Goal: Information Seeking & Learning: Ask a question

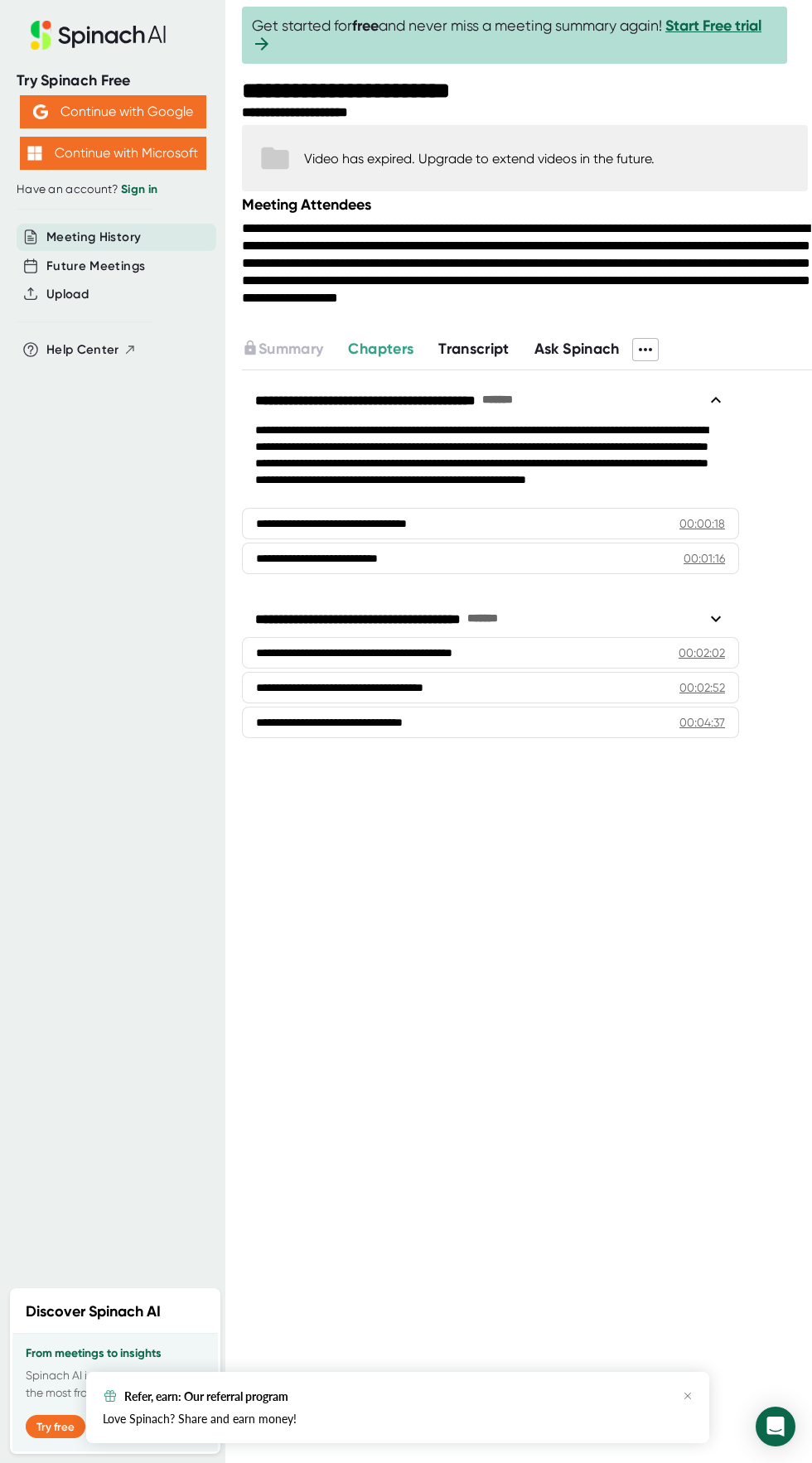
click at [651, 360] on span at bounding box center [645, 349] width 25 height 21
click at [210, 995] on div at bounding box center [406, 731] width 812 height 1463
click at [468, 358] on span "Transcript" at bounding box center [473, 349] width 71 height 18
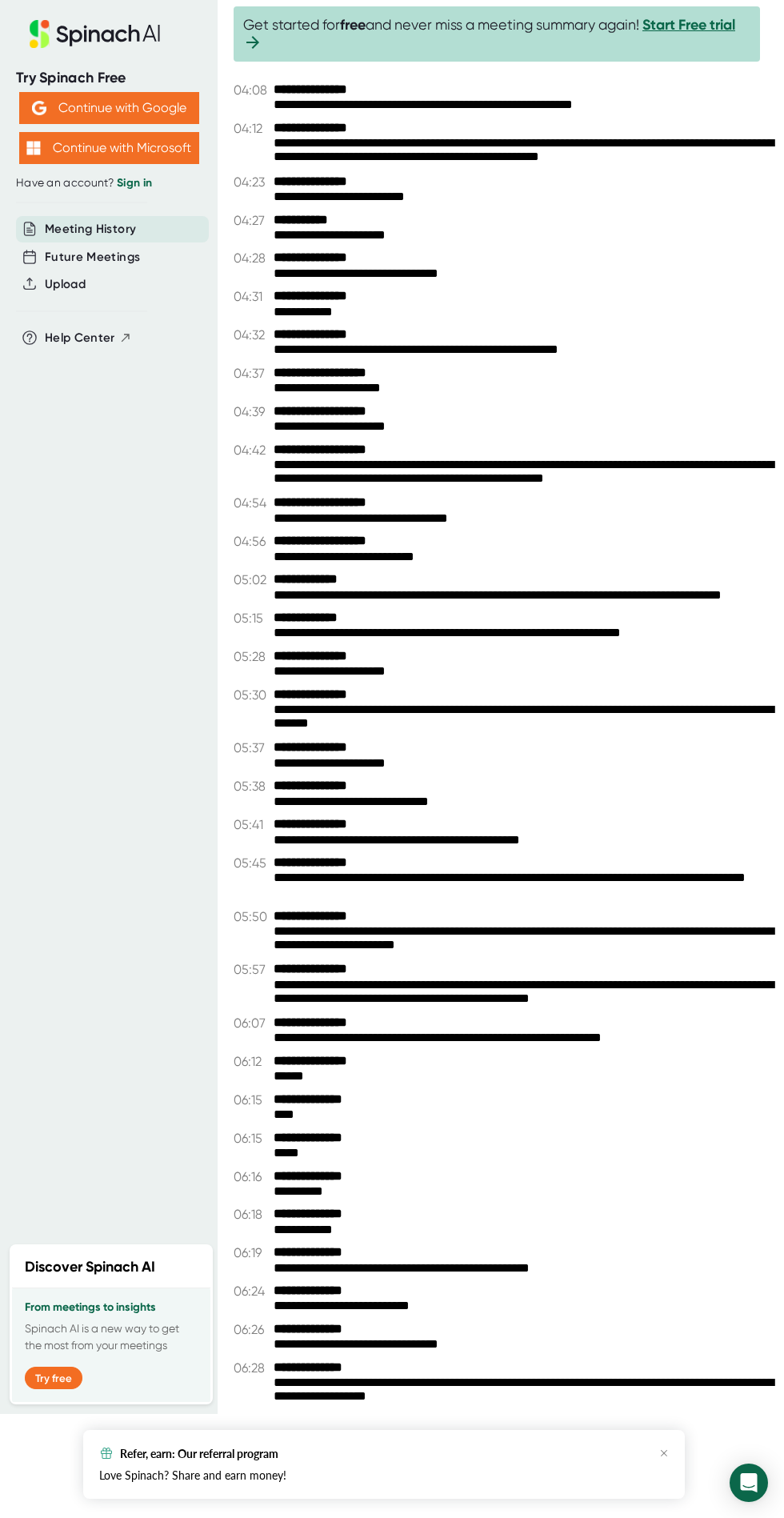
scroll to position [2709, 0]
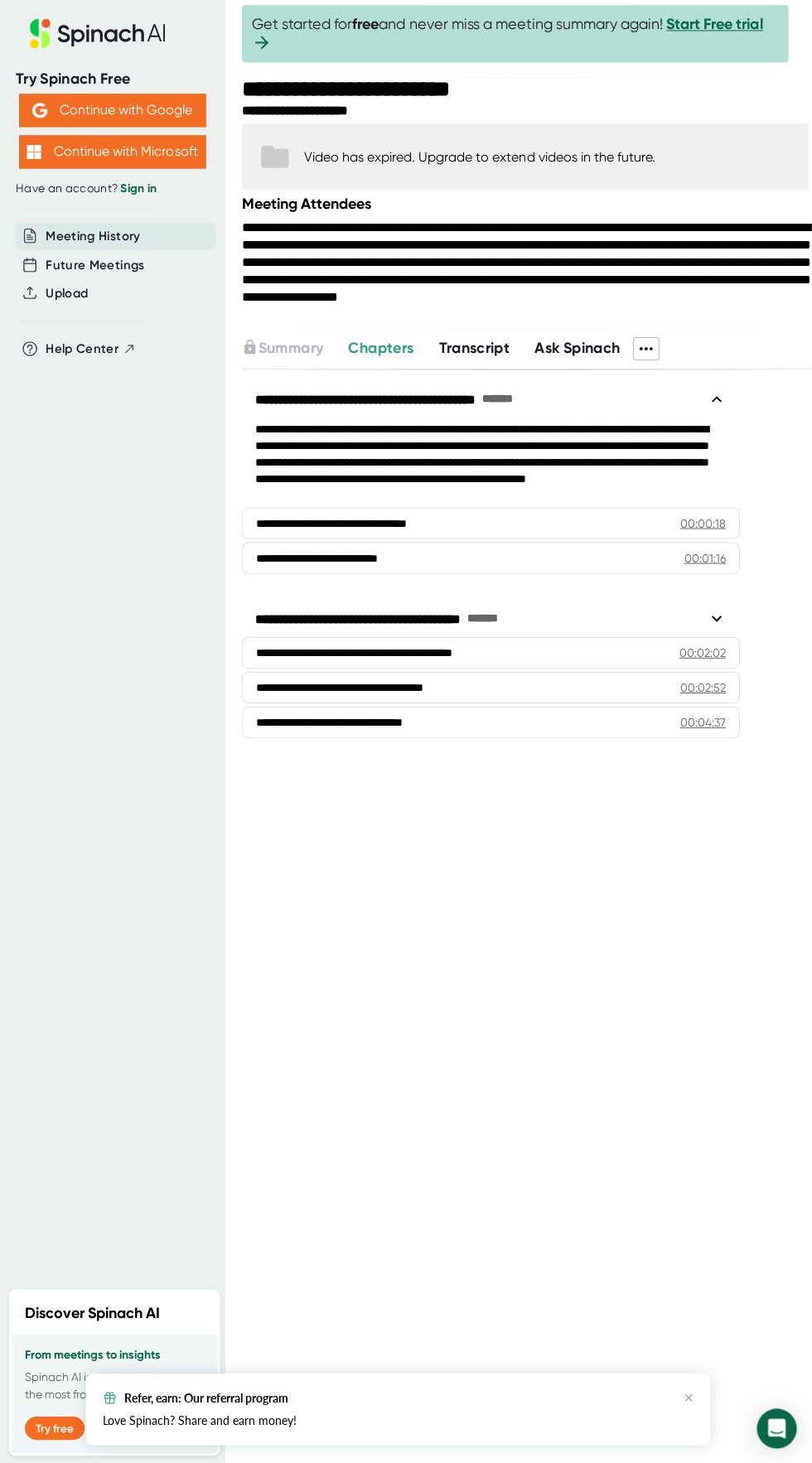
click at [468, 358] on span "Transcript" at bounding box center [473, 349] width 71 height 18
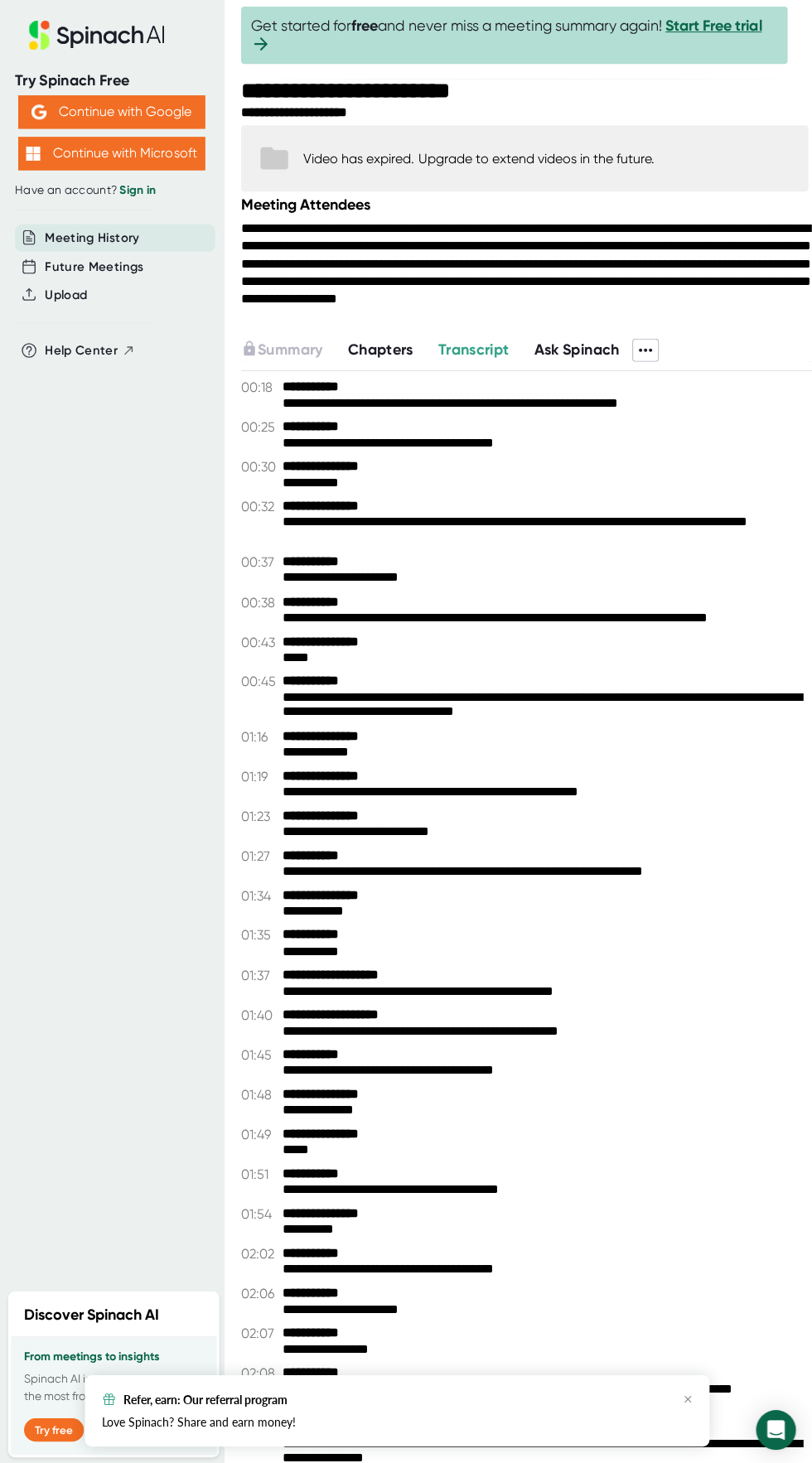
click at [62, 346] on span "Help Center" at bounding box center [82, 349] width 73 height 19
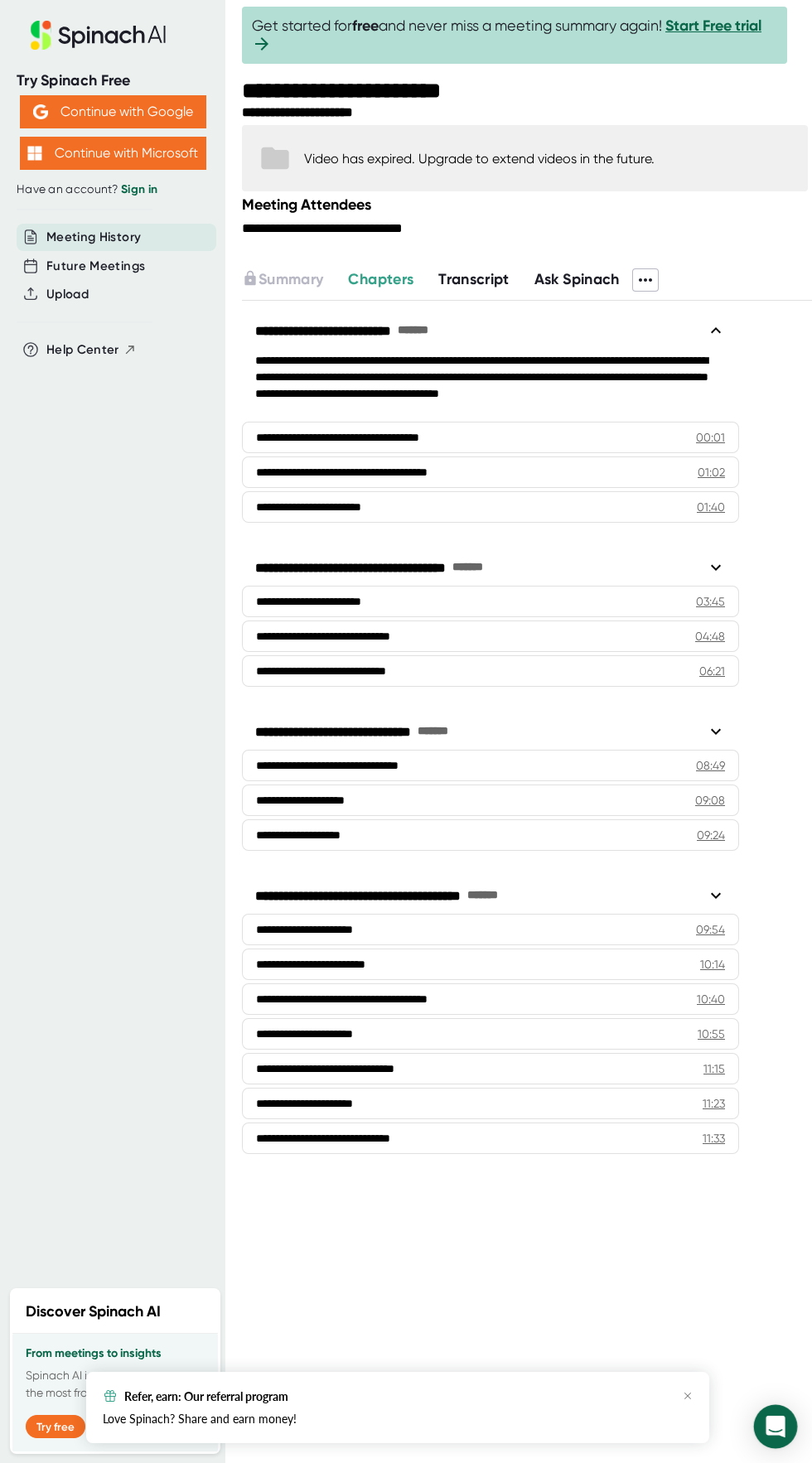
click at [770, 1418] on div "Open Intercom Messenger" at bounding box center [776, 1427] width 44 height 44
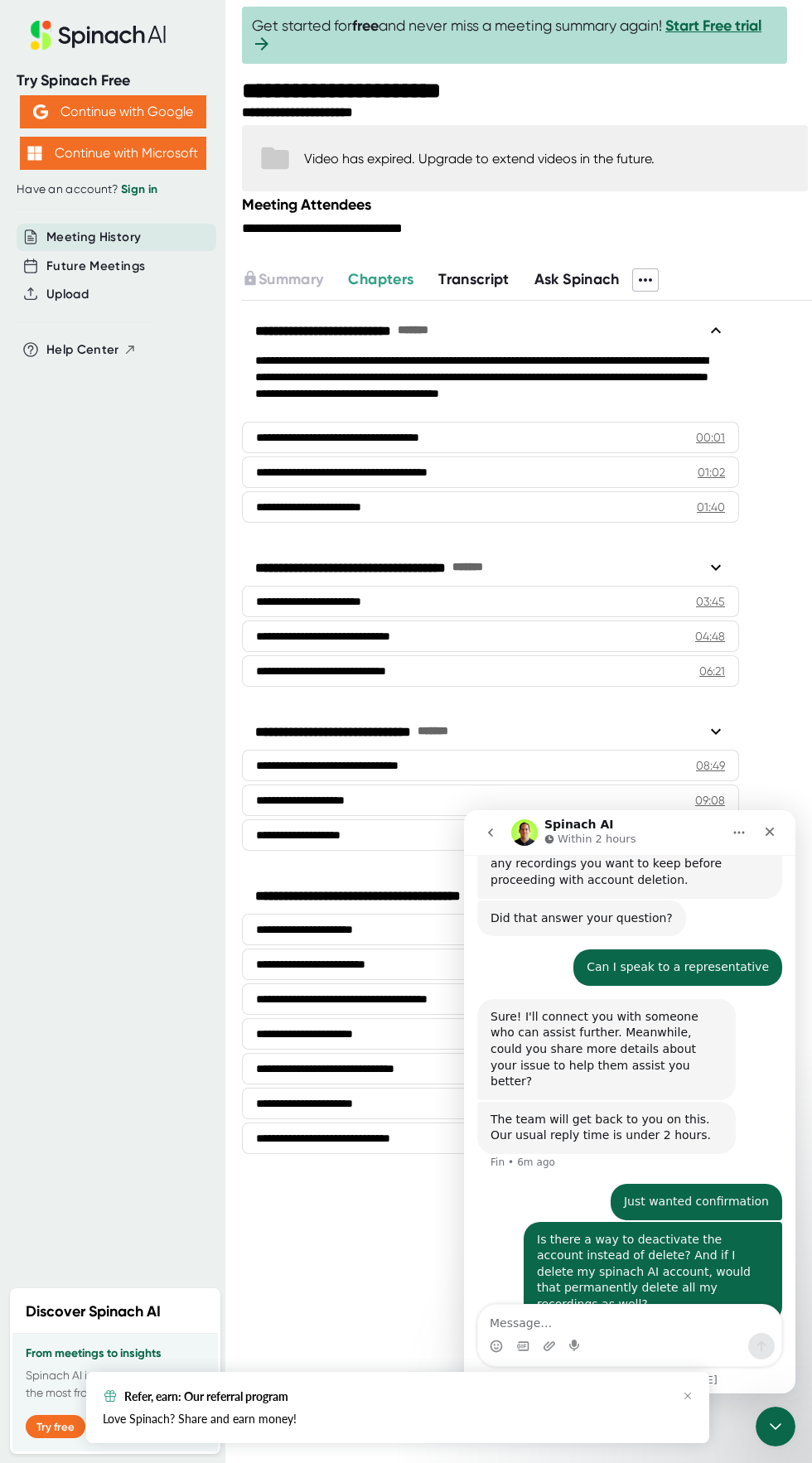
click at [101, 351] on span "Help Center" at bounding box center [82, 349] width 73 height 19
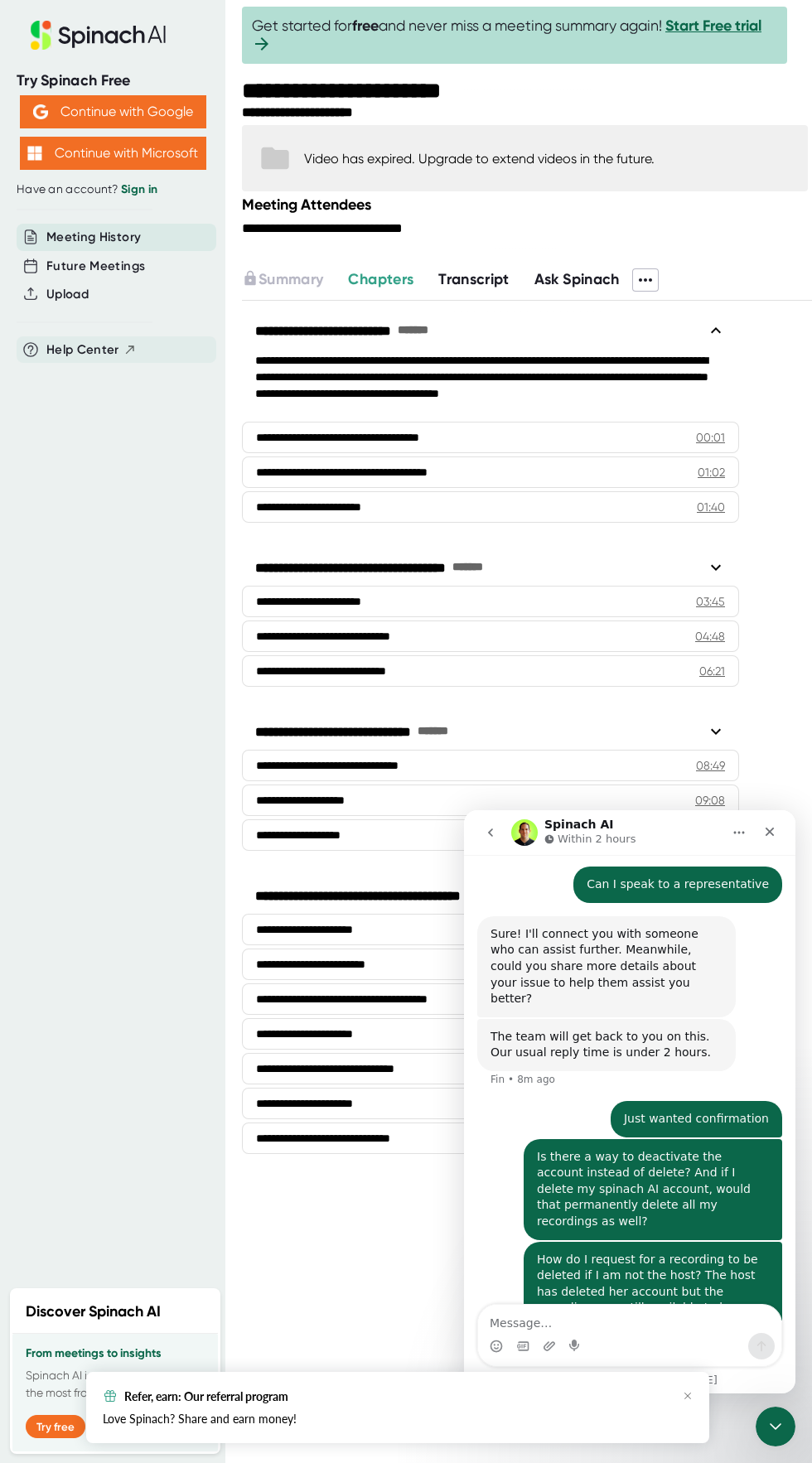
scroll to position [716, 0]
